Goal: Information Seeking & Learning: Learn about a topic

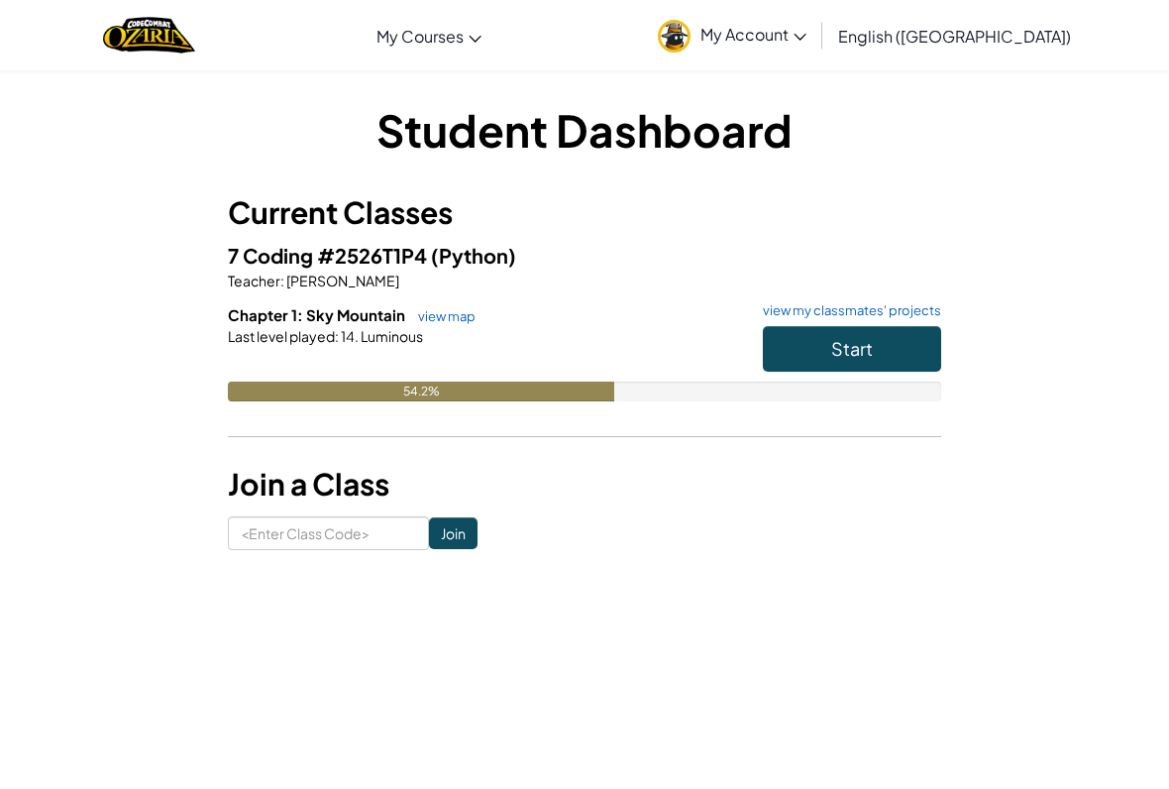
click at [885, 344] on button "Start" at bounding box center [852, 349] width 178 height 46
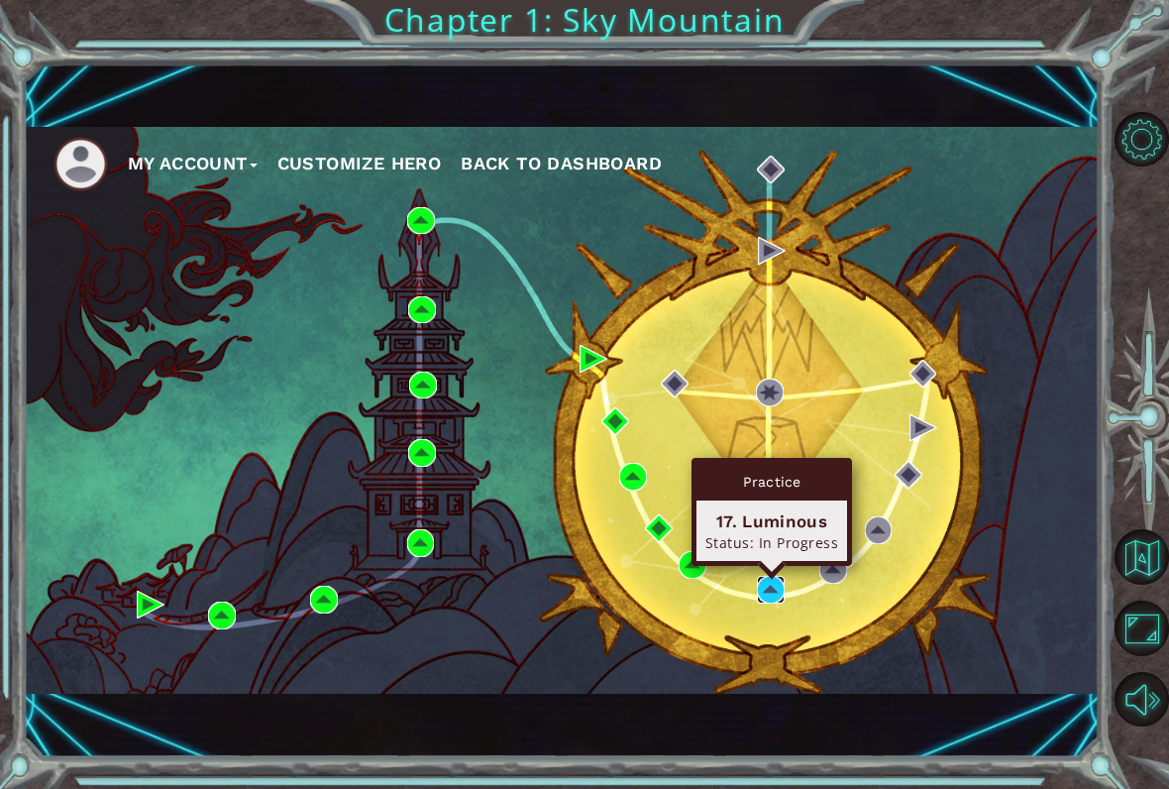
click at [762, 589] on img at bounding box center [771, 590] width 28 height 28
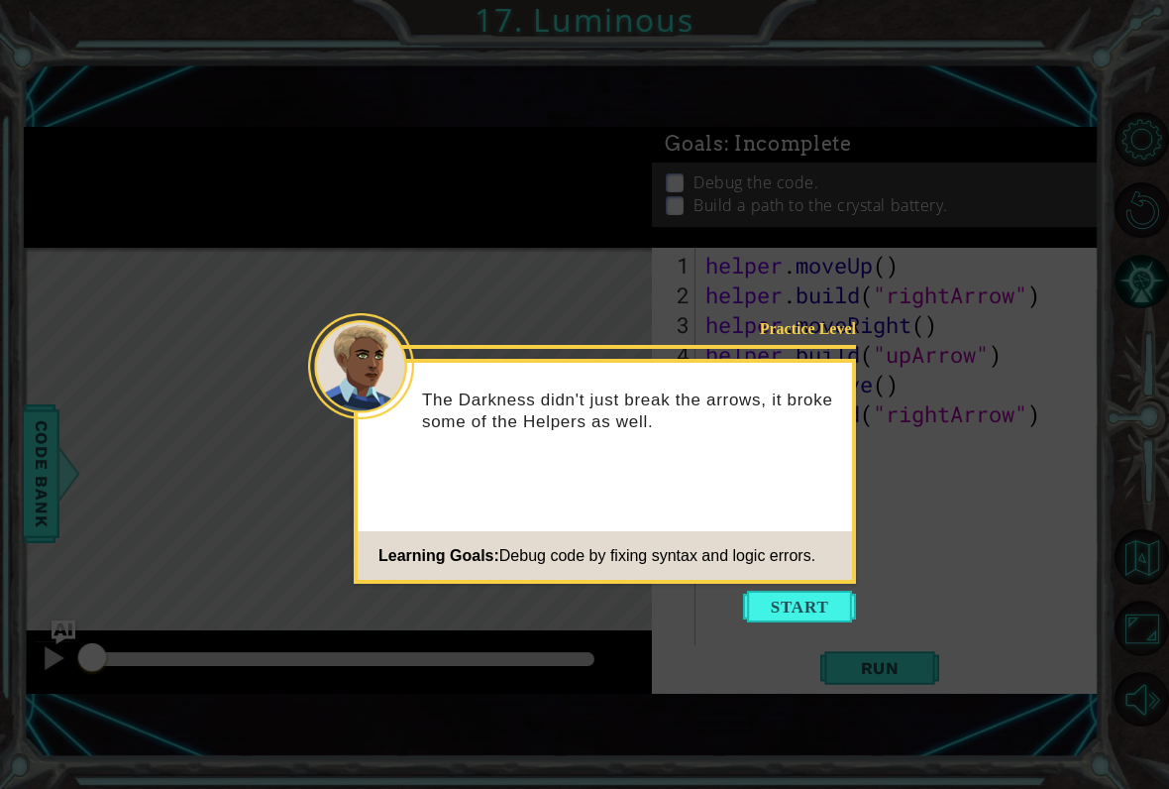
click at [763, 580] on icon at bounding box center [584, 394] width 1169 height 789
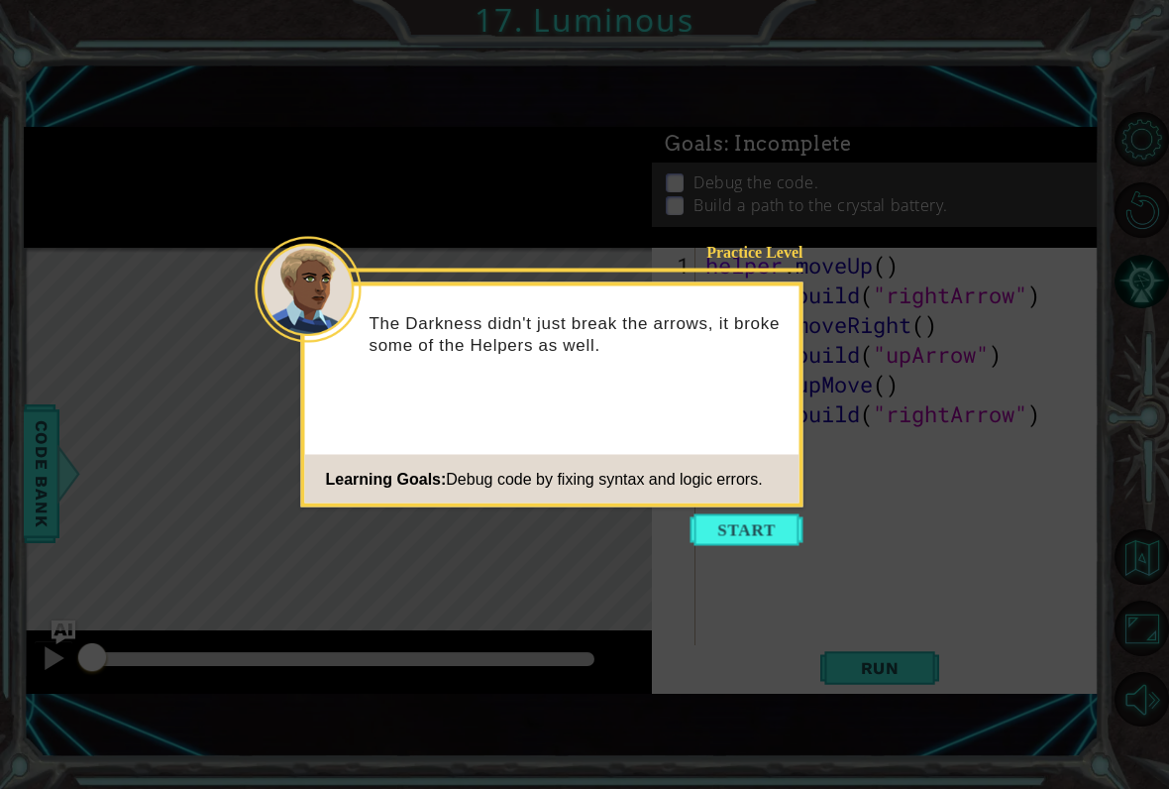
click at [771, 592] on icon at bounding box center [584, 394] width 1169 height 789
click at [728, 515] on button "Start" at bounding box center [747, 530] width 113 height 32
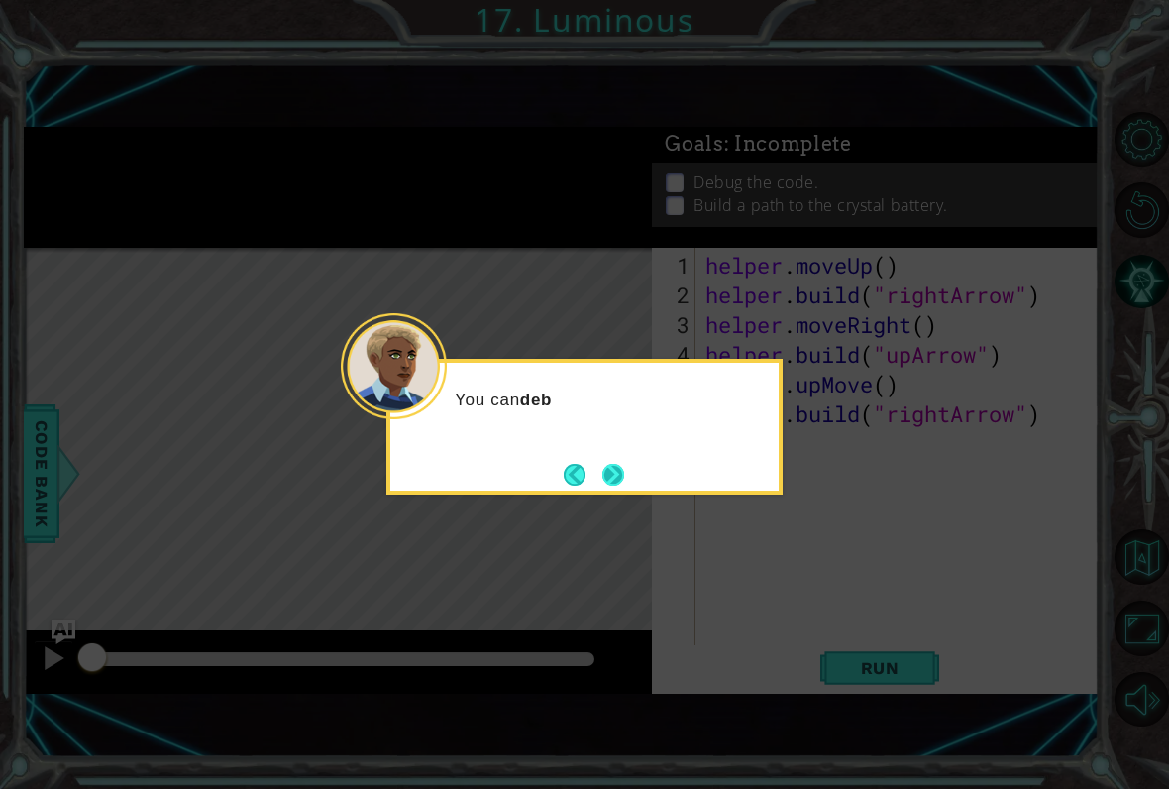
click at [626, 482] on button "Next" at bounding box center [613, 474] width 27 height 27
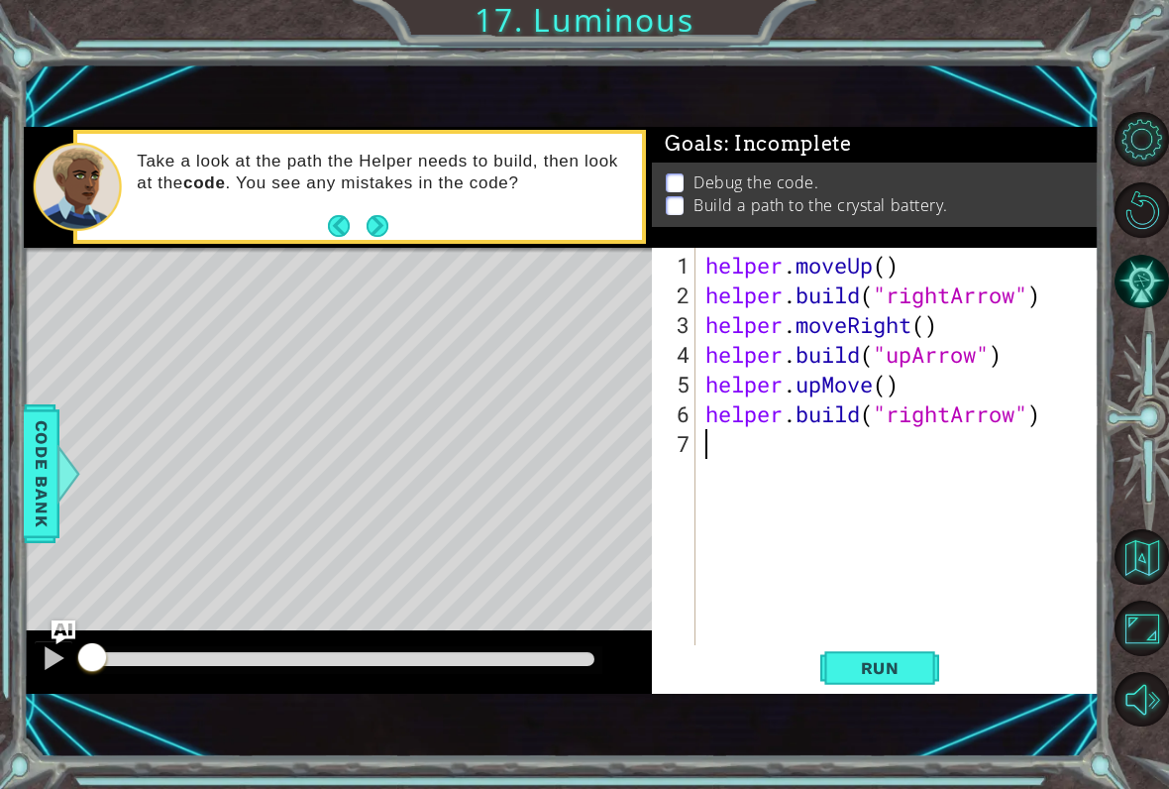
type textarea "g"
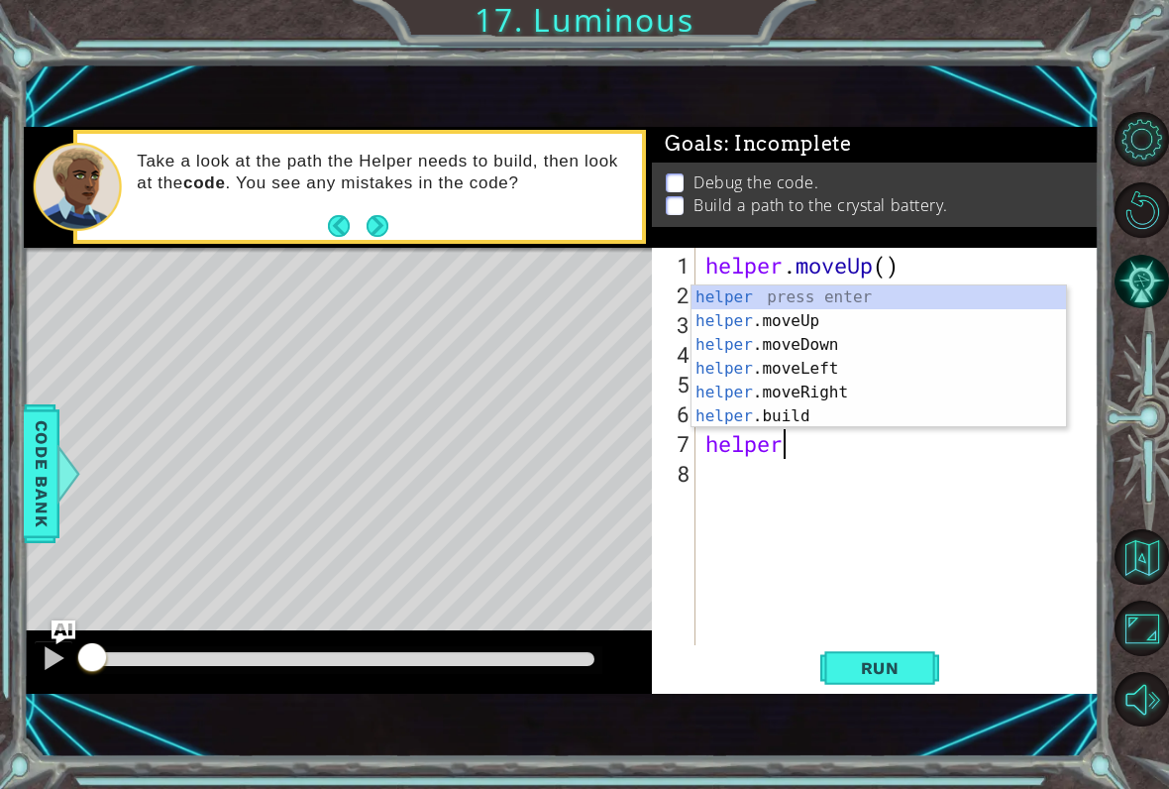
scroll to position [0, 3]
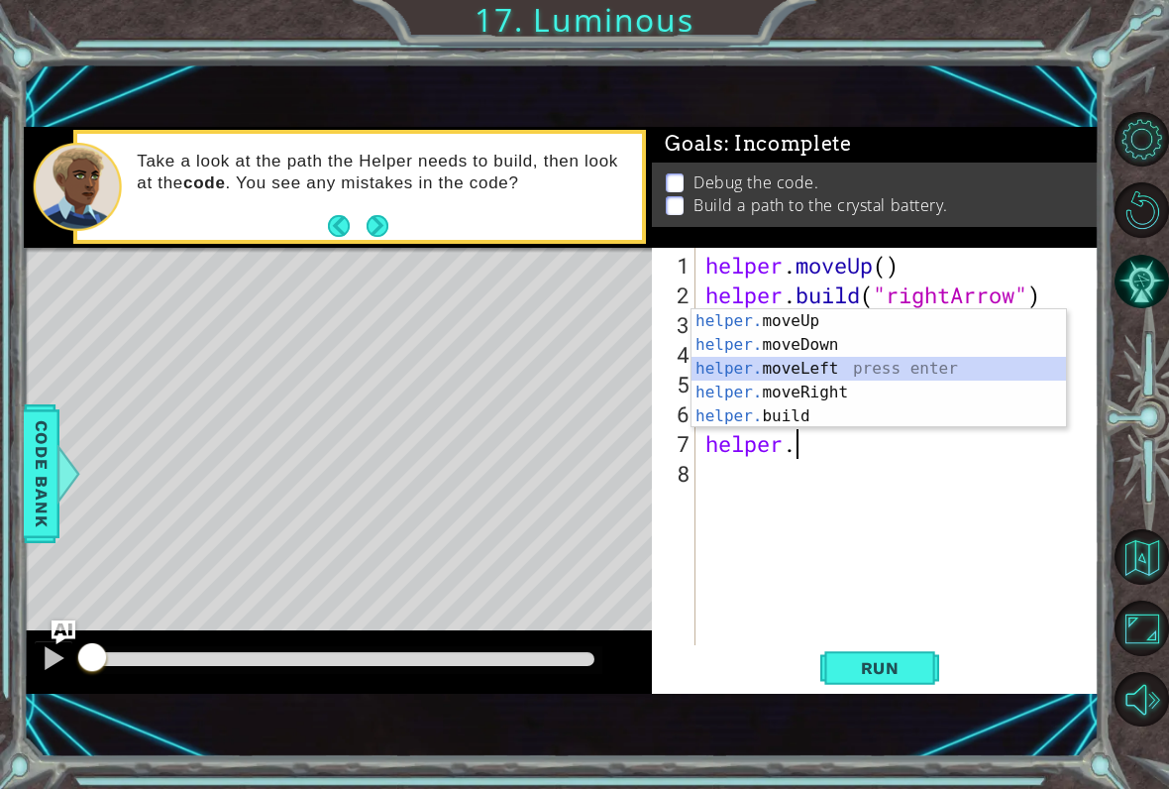
click at [963, 366] on div "helper. moveUp press enter helper. moveDown press enter helper. moveLeft press …" at bounding box center [879, 392] width 375 height 166
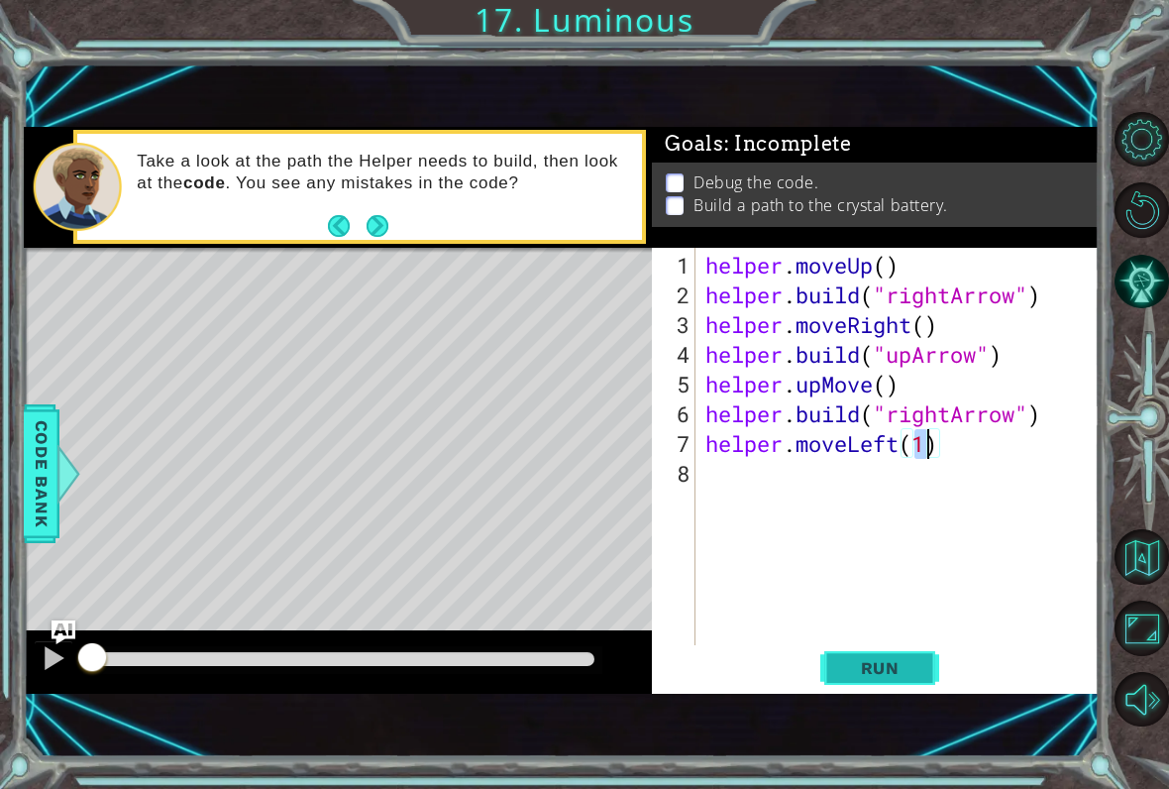
click at [864, 655] on button "Run" at bounding box center [880, 667] width 119 height 45
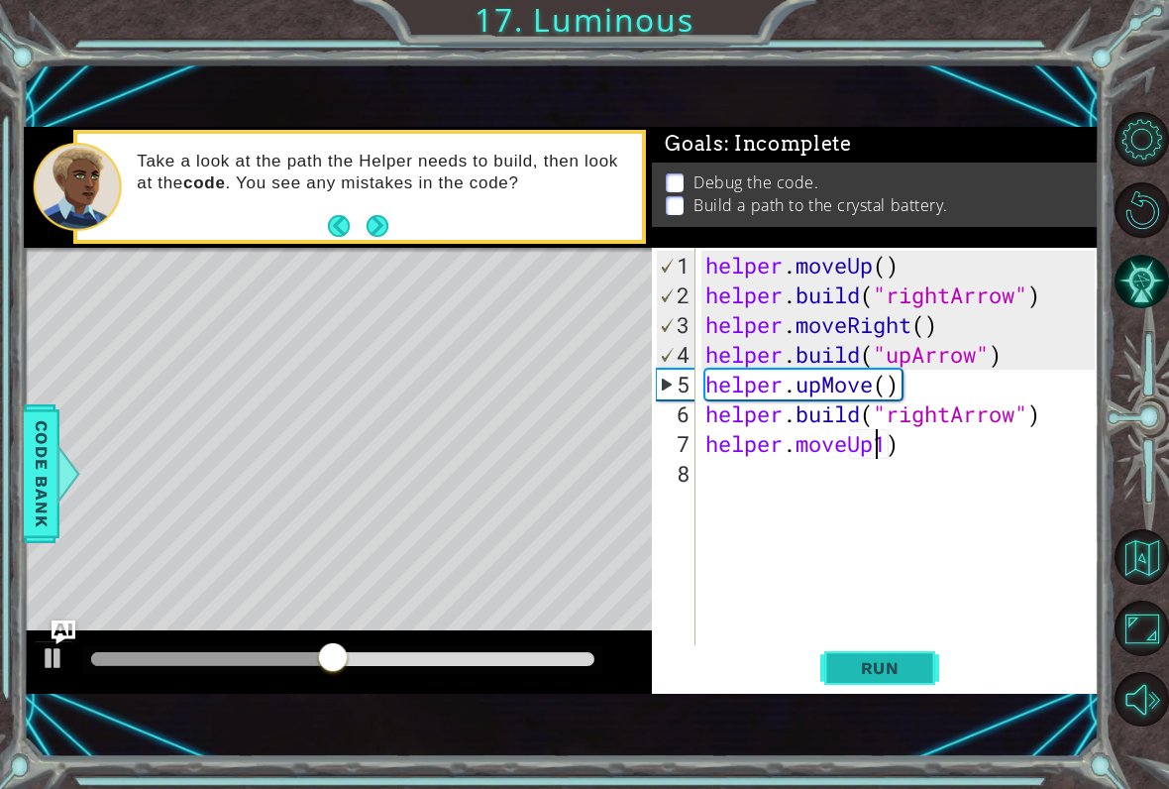
scroll to position [0, 9]
type textarea "helper.moveUp(1)"
click at [899, 686] on button "Run" at bounding box center [880, 667] width 119 height 45
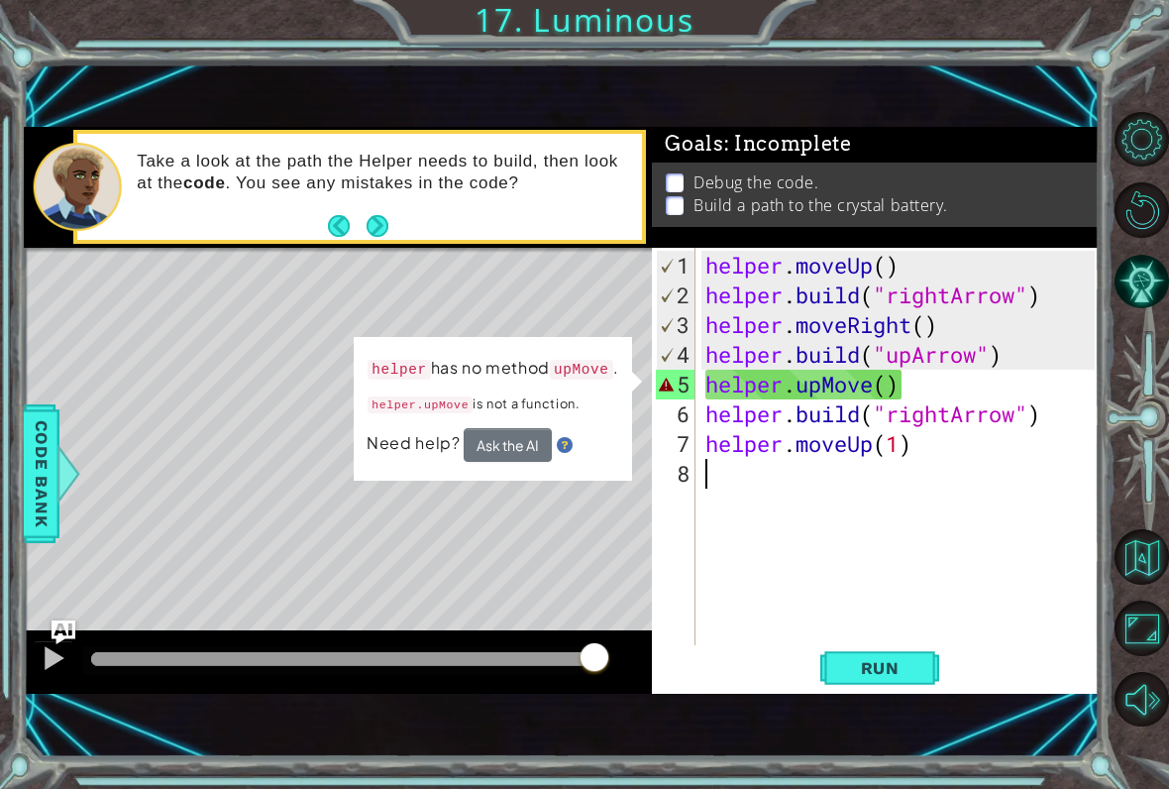
click at [709, 474] on div "helper . moveUp ( ) helper . build ( "rightArrow" ) helper . moveRight ( ) help…" at bounding box center [903, 489] width 403 height 476
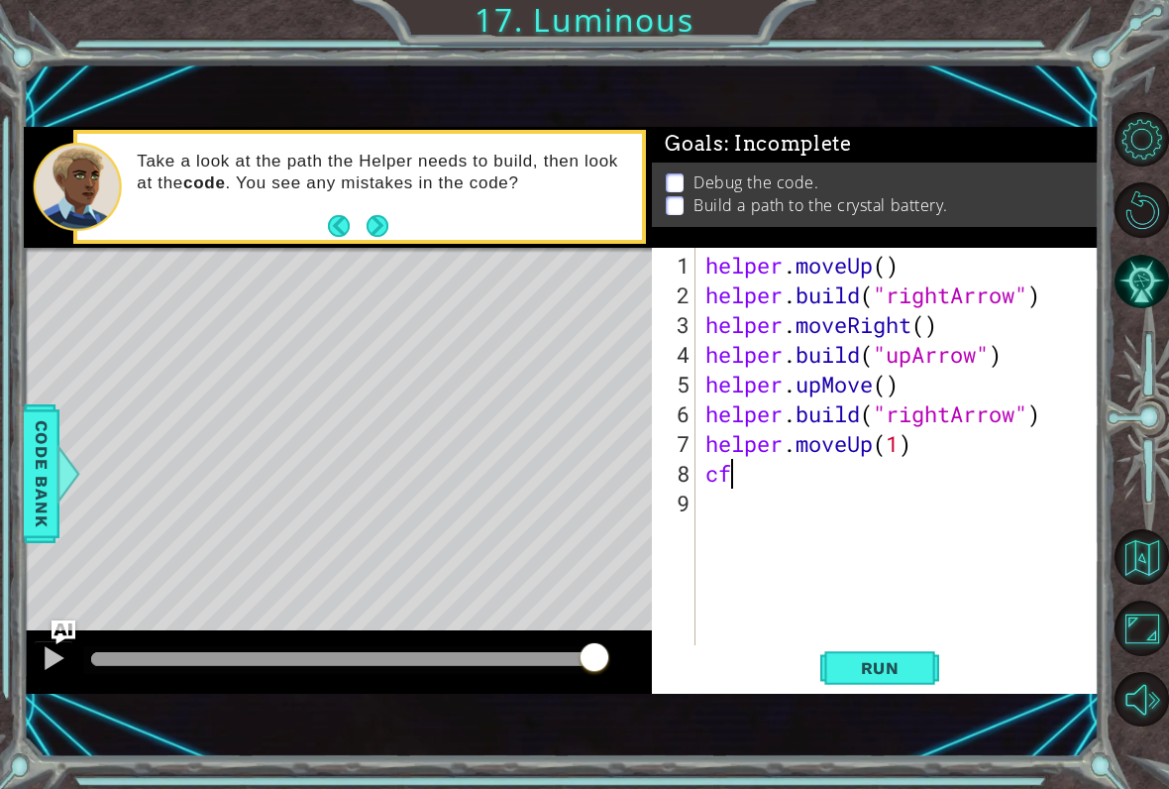
scroll to position [0, 0]
type textarea "c"
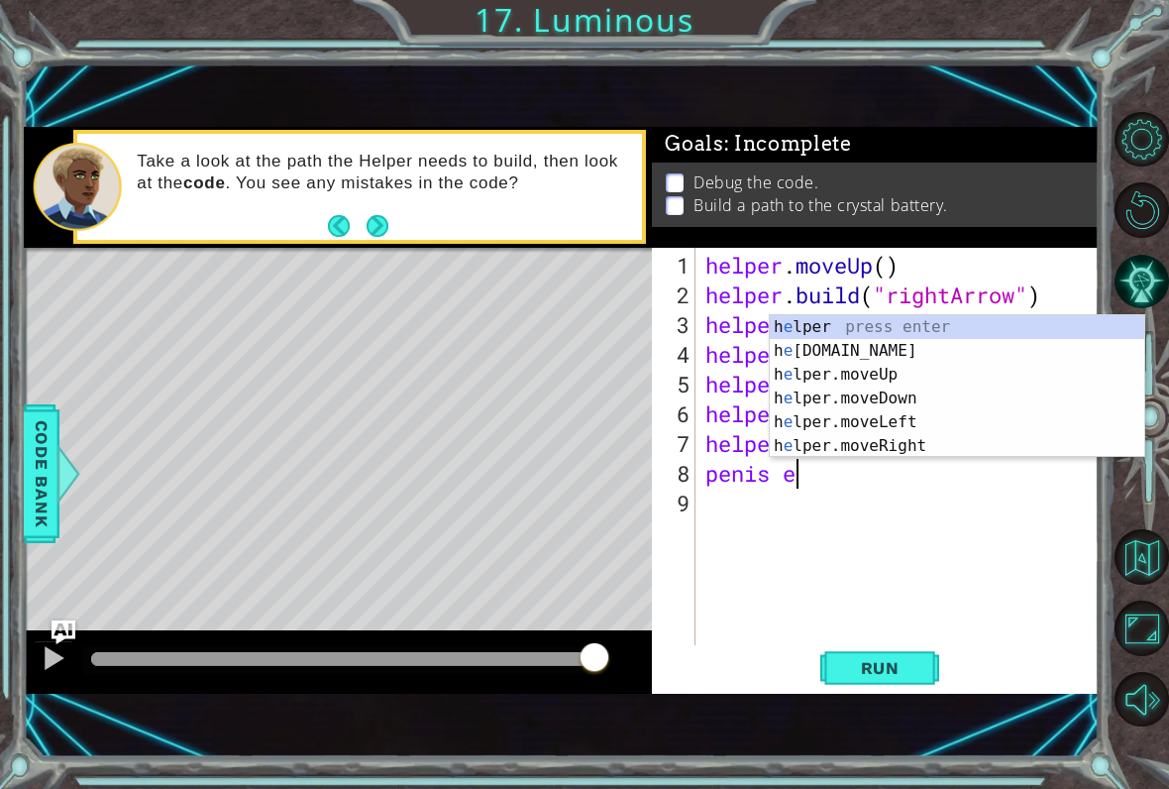
scroll to position [0, 3]
type textarea "penis"
